Goal: Check status

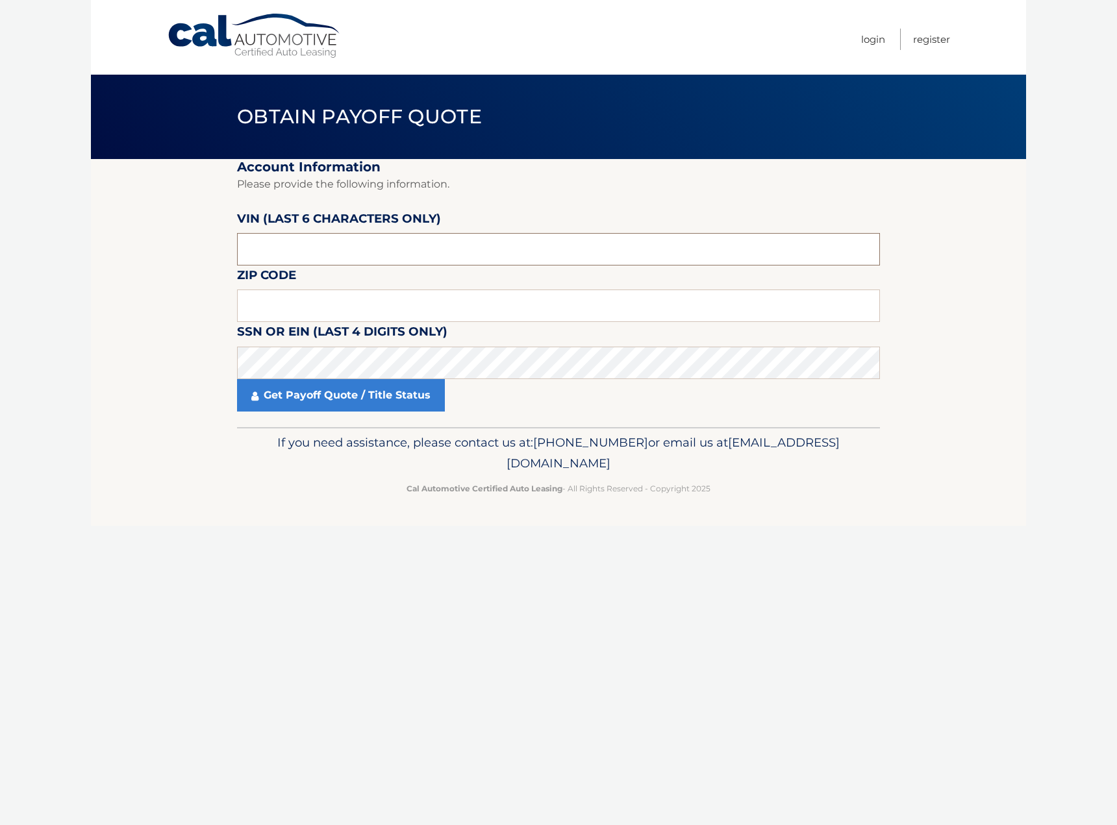
drag, startPoint x: 270, startPoint y: 248, endPoint x: 193, endPoint y: 248, distance: 76.6
click at [193, 248] on section "Account Information Please provide the following information. [PERSON_NAME] (la…" at bounding box center [558, 293] width 935 height 268
type input "082405"
click at [261, 303] on input "text" at bounding box center [558, 306] width 643 height 32
type input "08094"
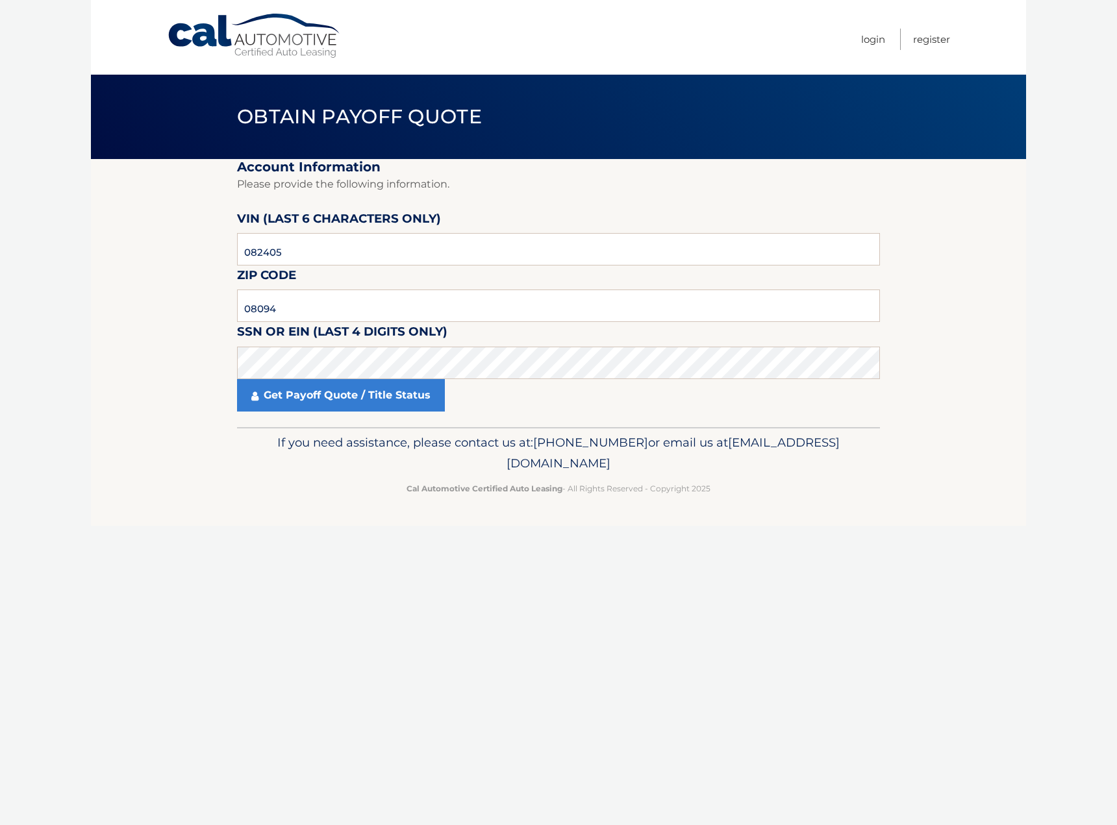
click at [301, 517] on footer "If you need assistance, please contact us at: [PHONE_NUMBER] or email us at [EM…" at bounding box center [558, 476] width 935 height 99
click at [327, 398] on link "Get Payoff Quote / Title Status" at bounding box center [341, 395] width 208 height 32
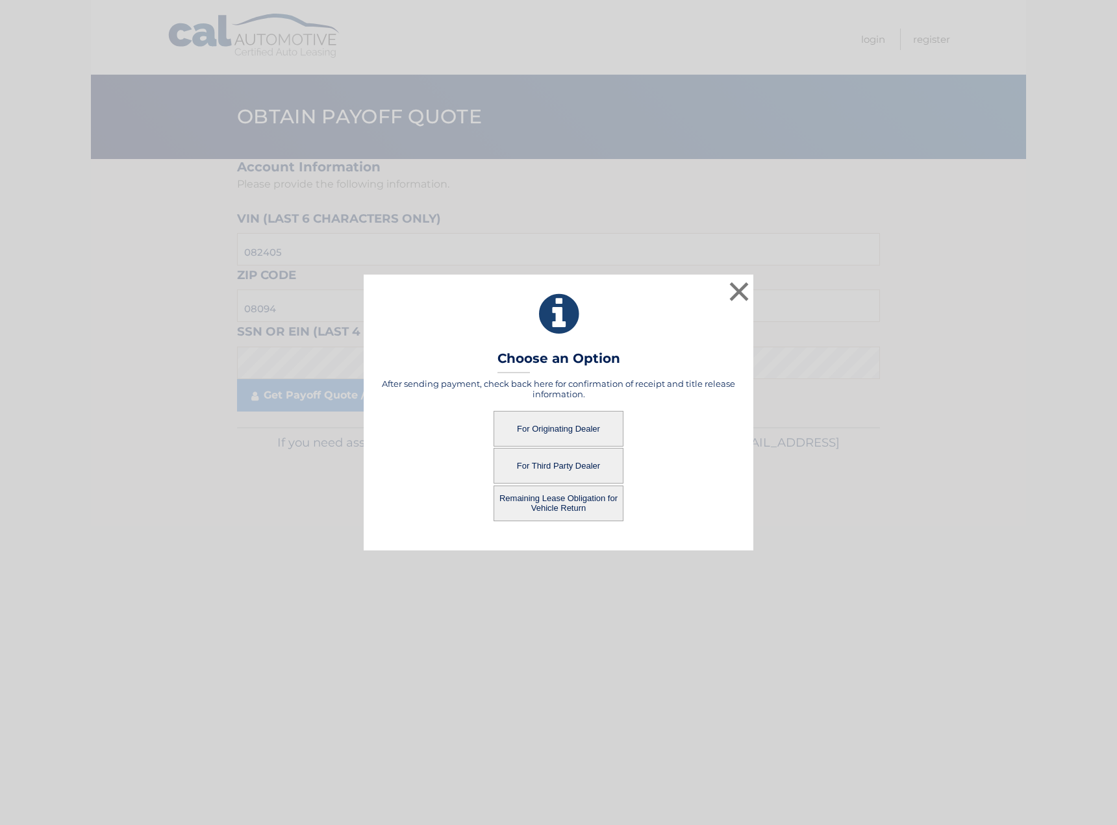
click at [537, 426] on button "For Originating Dealer" at bounding box center [558, 429] width 130 height 36
